Goal: Check status: Check status

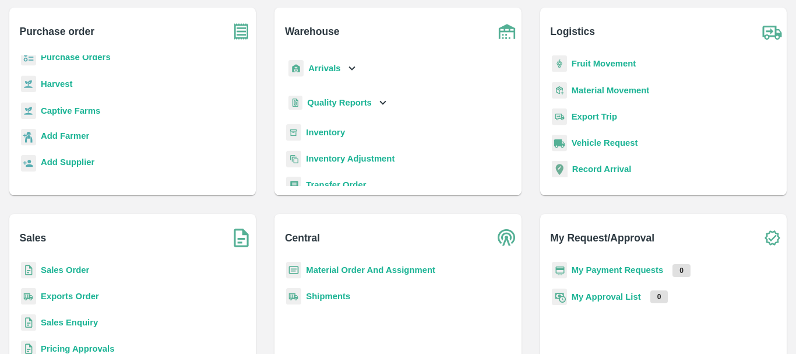
scroll to position [67, 0]
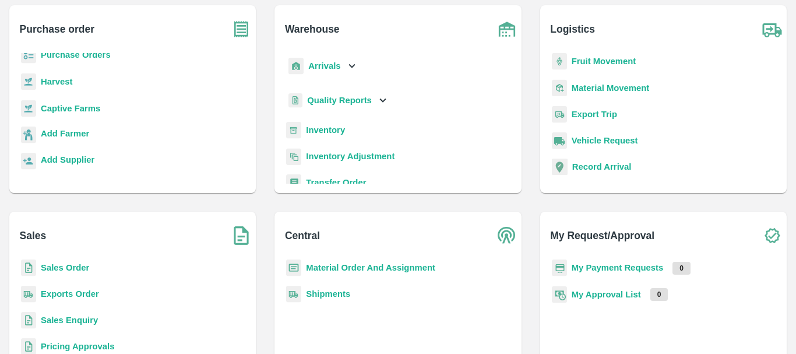
click at [325, 66] on b "Arrivals" at bounding box center [324, 65] width 32 height 9
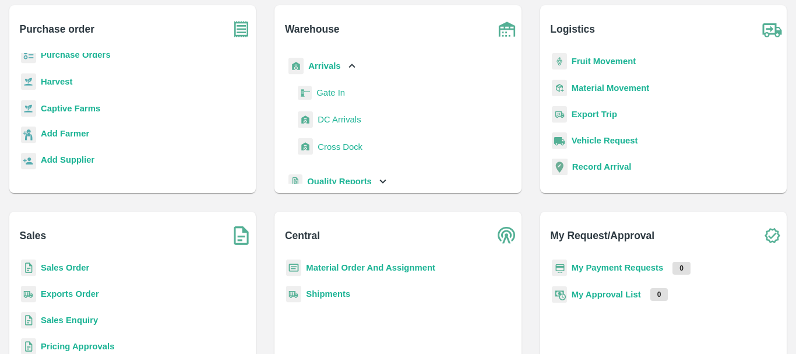
click at [339, 118] on span "DC Arrivals" at bounding box center [339, 119] width 43 height 13
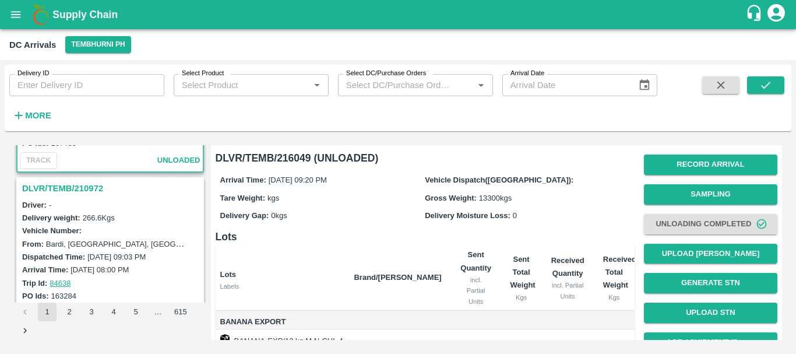
scroll to position [126, 0]
click at [72, 192] on h3 "DLVR/TEMB/210972" at bounding box center [111, 187] width 179 height 15
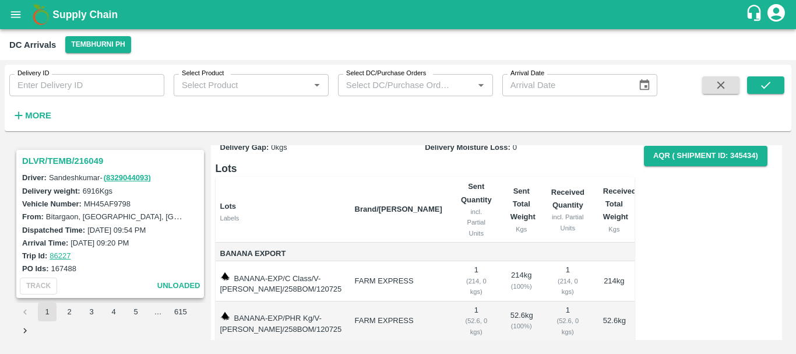
click at [77, 163] on h3 "DLVR/TEMB/216049" at bounding box center [111, 160] width 179 height 15
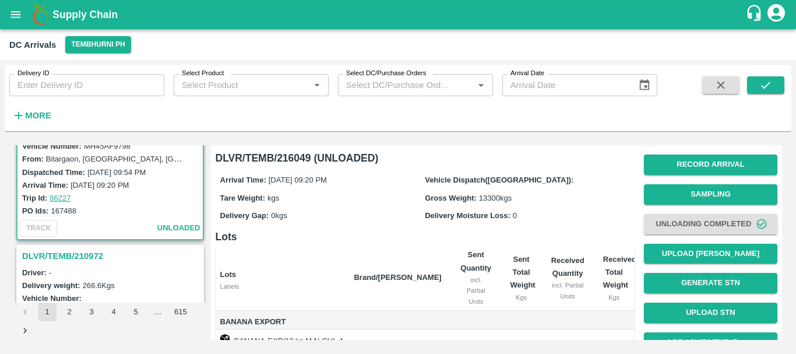
scroll to position [60, 0]
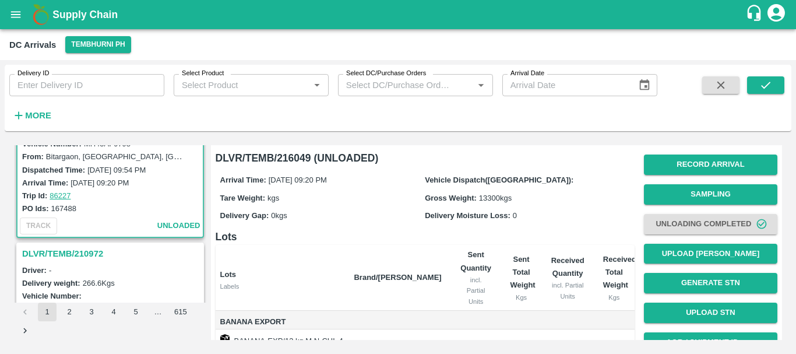
click at [87, 251] on h3 "DLVR/TEMB/210972" at bounding box center [111, 253] width 179 height 15
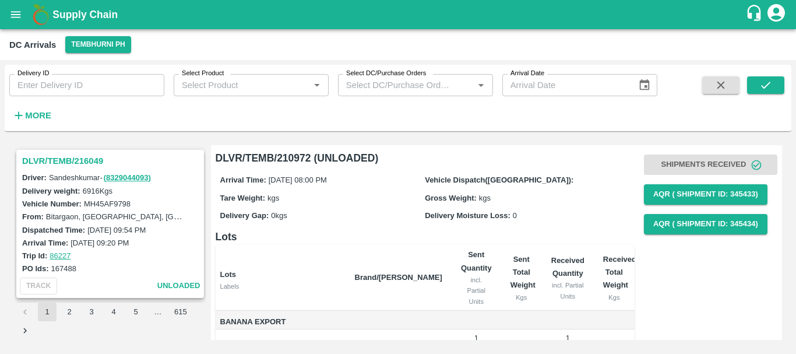
click at [81, 158] on h3 "DLVR/TEMB/216049" at bounding box center [111, 160] width 179 height 15
